Goal: Use online tool/utility: Utilize a website feature to perform a specific function

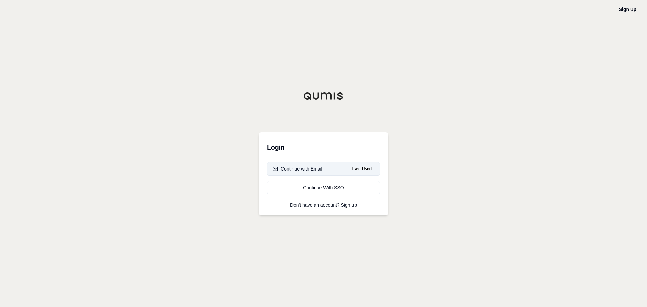
click at [320, 168] on div "Continue with Email" at bounding box center [298, 169] width 50 height 7
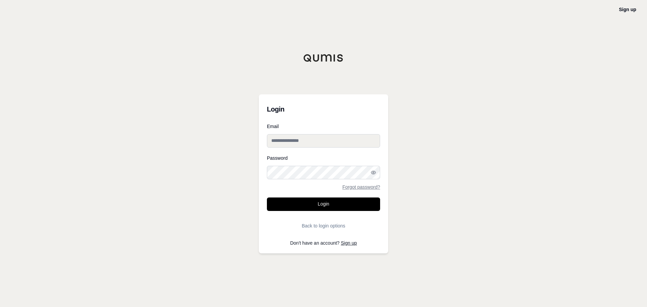
click at [338, 143] on input "Email" at bounding box center [323, 140] width 113 height 13
type input "**********"
click at [267, 198] on button "Login" at bounding box center [323, 204] width 113 height 13
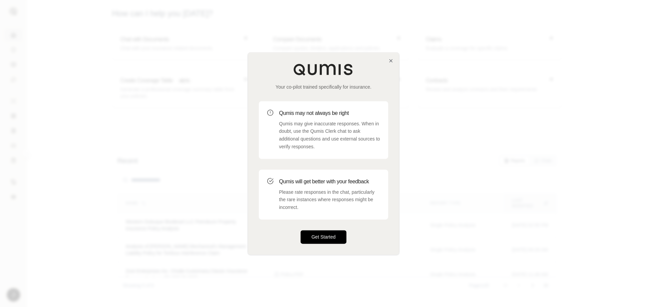
click at [319, 240] on button "Get Started" at bounding box center [324, 236] width 46 height 13
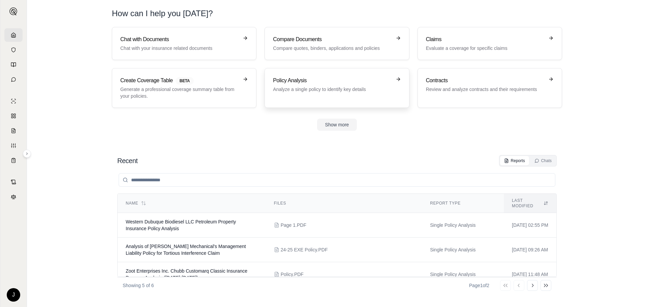
click at [338, 88] on p "Analyze a single policy to identify key details" at bounding box center [332, 89] width 118 height 7
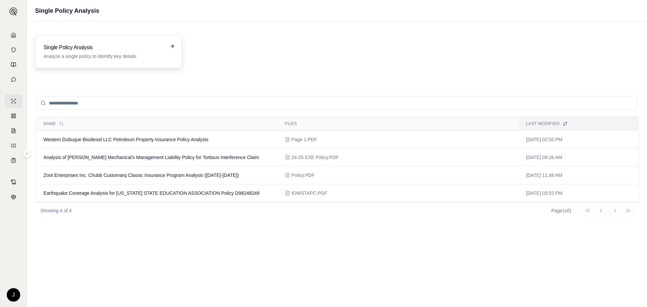
click at [175, 49] on icon at bounding box center [172, 46] width 5 height 5
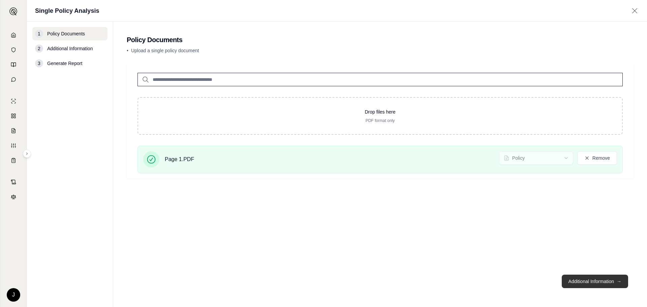
click at [605, 284] on button "Additional Information →" at bounding box center [595, 281] width 66 height 13
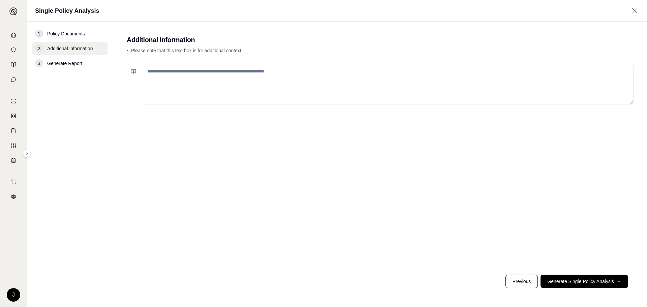
click at [213, 83] on textarea at bounding box center [388, 85] width 491 height 40
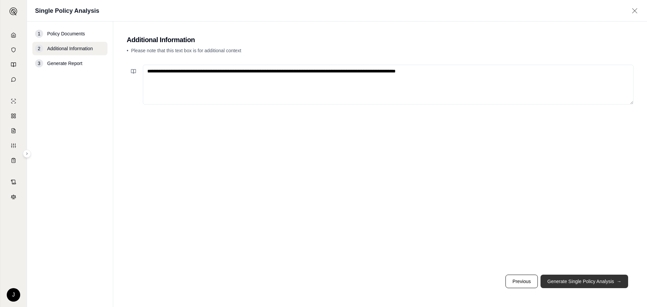
type textarea "**********"
click at [561, 282] on button "Generate Single Policy Analysis →" at bounding box center [585, 281] width 88 height 13
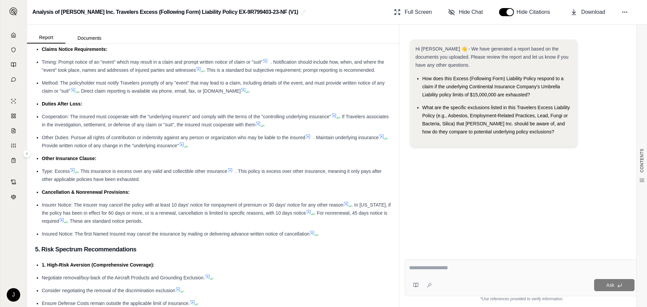
scroll to position [776, 0]
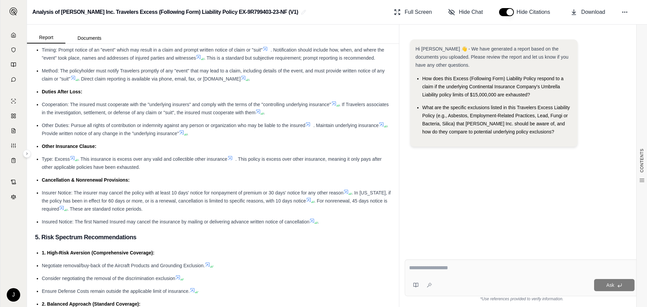
click at [435, 272] on div at bounding box center [522, 269] width 226 height 10
click at [459, 268] on textarea at bounding box center [522, 268] width 226 height 8
type textarea "**********"
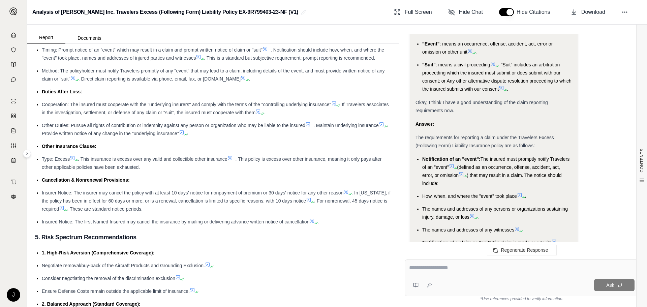
scroll to position [592, 0]
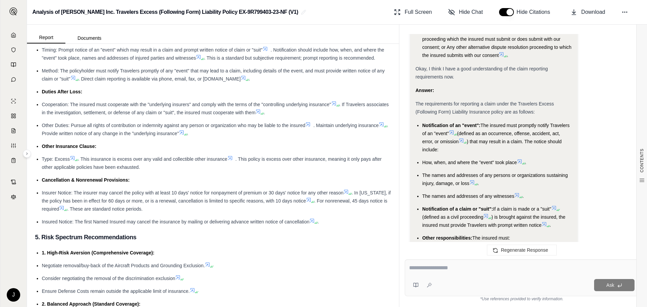
click at [464, 268] on textarea at bounding box center [522, 268] width 226 height 8
type textarea "**********"
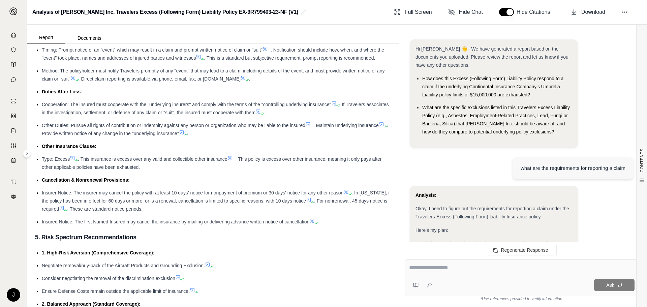
scroll to position [1176, 0]
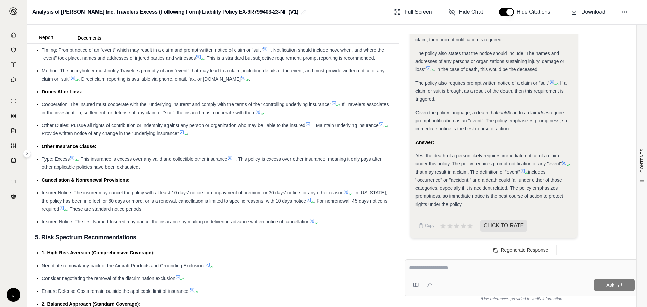
click at [467, 276] on div "Ask" at bounding box center [522, 278] width 234 height 37
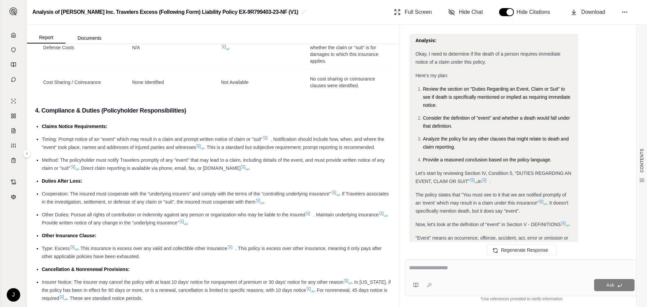
scroll to position [674, 0]
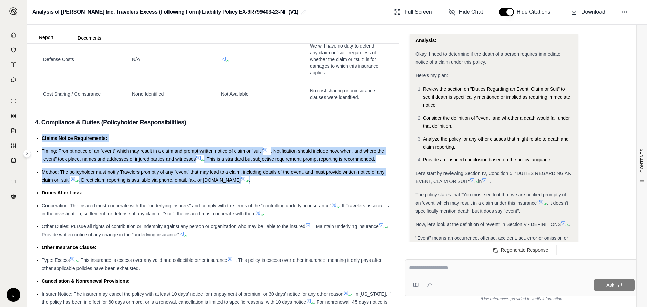
drag, startPoint x: 42, startPoint y: 152, endPoint x: 259, endPoint y: 192, distance: 219.7
click at [259, 192] on ul "Claims Notice Requirements: Timing: Prompt notice of an "event" which may resul…" at bounding box center [213, 230] width 356 height 193
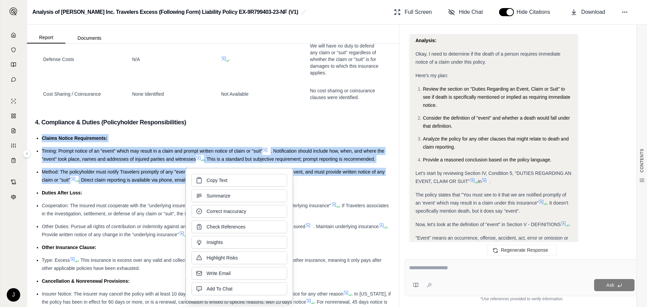
drag, startPoint x: 214, startPoint y: 189, endPoint x: 160, endPoint y: 167, distance: 58.5
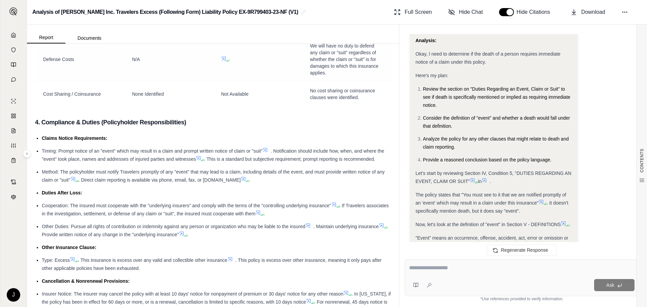
drag, startPoint x: 160, startPoint y: 167, endPoint x: 101, endPoint y: 90, distance: 97.5
click at [101, 82] on td "Defense Costs" at bounding box center [79, 59] width 89 height 45
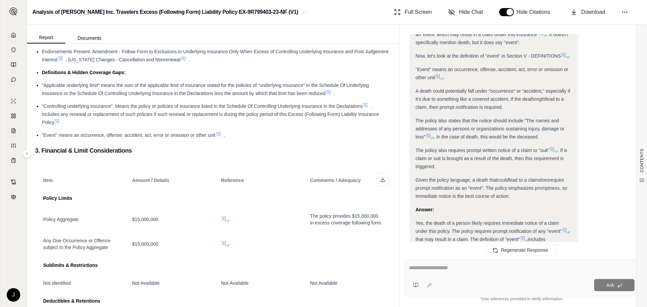
scroll to position [303, 0]
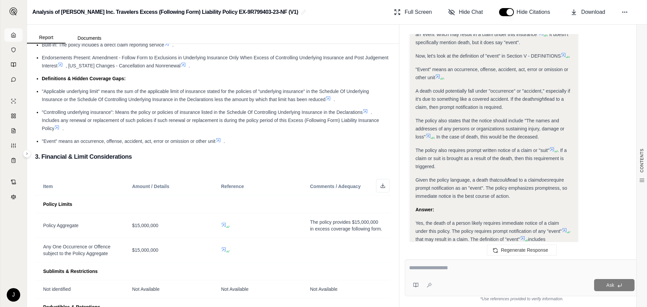
click at [11, 37] on icon at bounding box center [13, 34] width 5 height 5
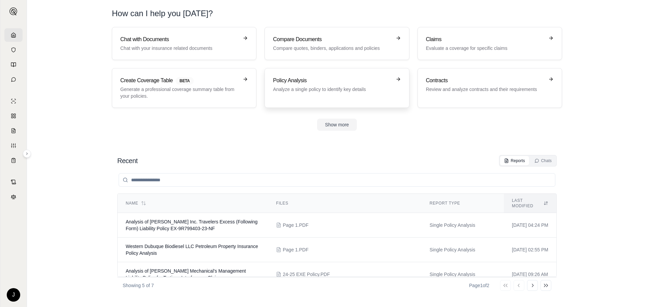
click at [339, 90] on p "Analyze a single policy to identify key details" at bounding box center [332, 89] width 118 height 7
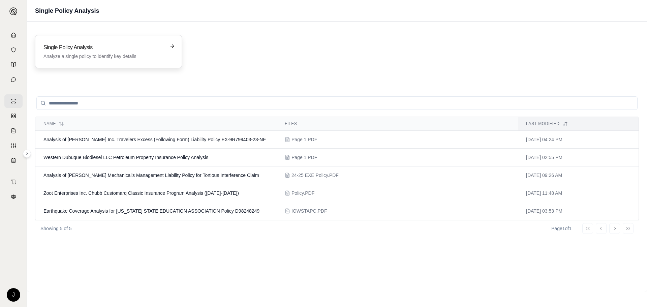
click at [112, 56] on p "Analyze a single policy to identify key details" at bounding box center [104, 56] width 121 height 7
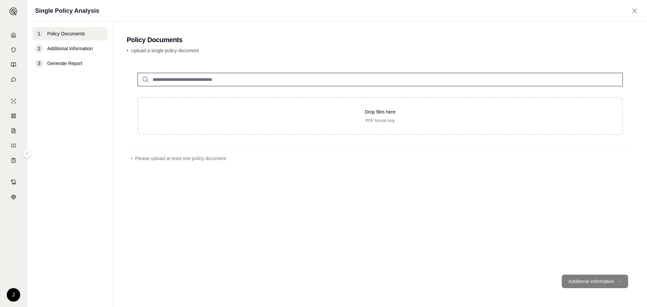
click at [171, 78] on input "search" at bounding box center [381, 79] width 486 height 13
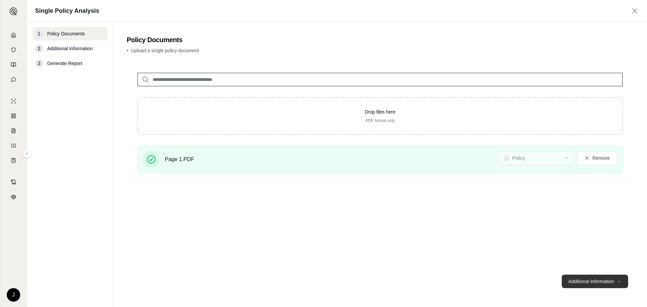
click at [573, 284] on button "Additional Information →" at bounding box center [595, 281] width 66 height 13
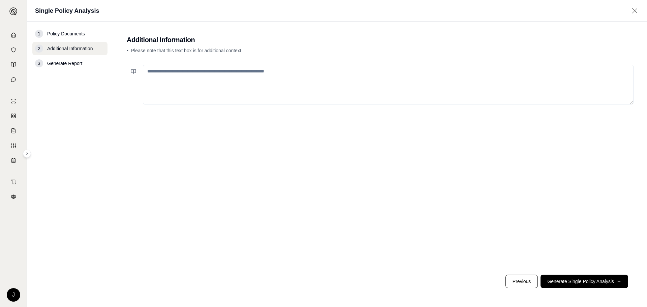
click at [329, 84] on textarea at bounding box center [388, 85] width 491 height 40
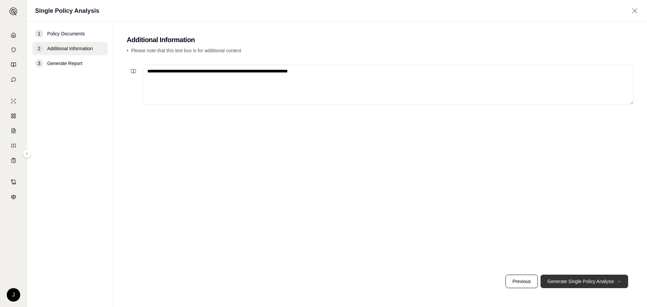
type textarea "**********"
click at [582, 284] on button "Generate Single Policy Analysis →" at bounding box center [585, 281] width 88 height 13
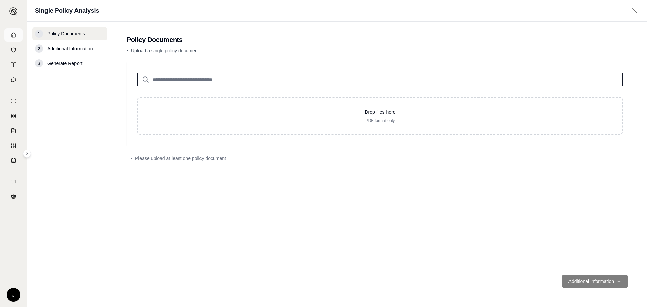
click at [15, 32] on link at bounding box center [13, 34] width 18 height 13
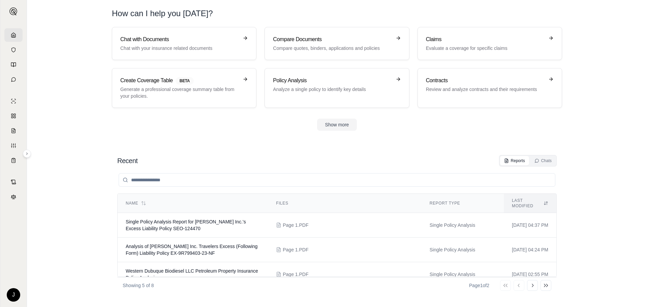
click at [17, 296] on html "J How can I help you [DATE]? Chat with Documents Chat with your insurance relat…" at bounding box center [323, 153] width 647 height 307
click at [23, 283] on div "Log Out" at bounding box center [30, 279] width 56 height 11
